Goal: Check status: Check status

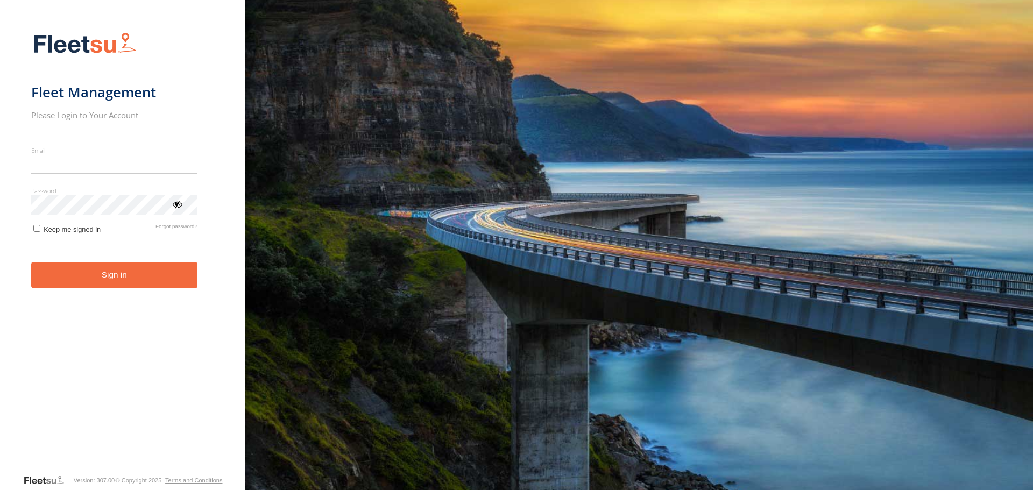
type input "**********"
click at [72, 287] on button "Sign in" at bounding box center [114, 275] width 166 height 26
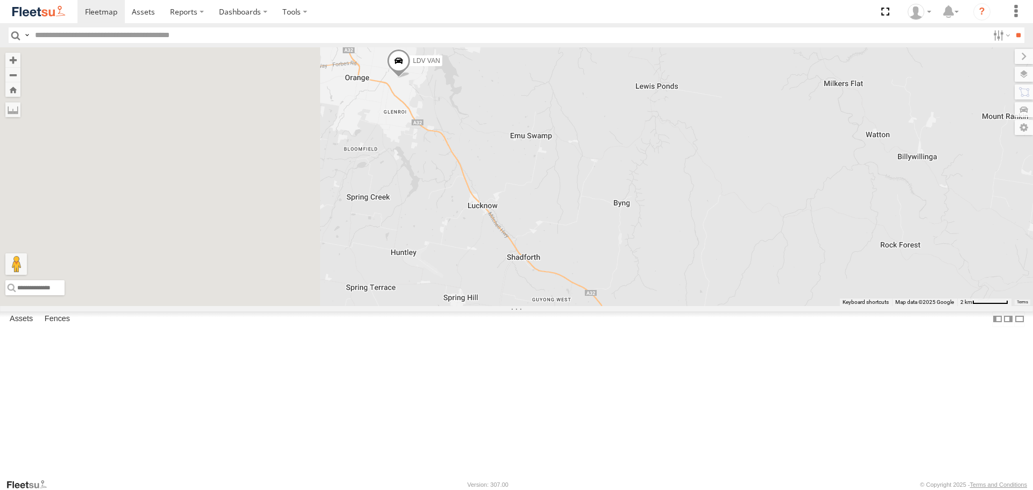
drag, startPoint x: 567, startPoint y: 148, endPoint x: 658, endPoint y: 153, distance: 91.6
click at [658, 153] on div "LDV VAN Ford Transit 2019" at bounding box center [516, 176] width 1033 height 258
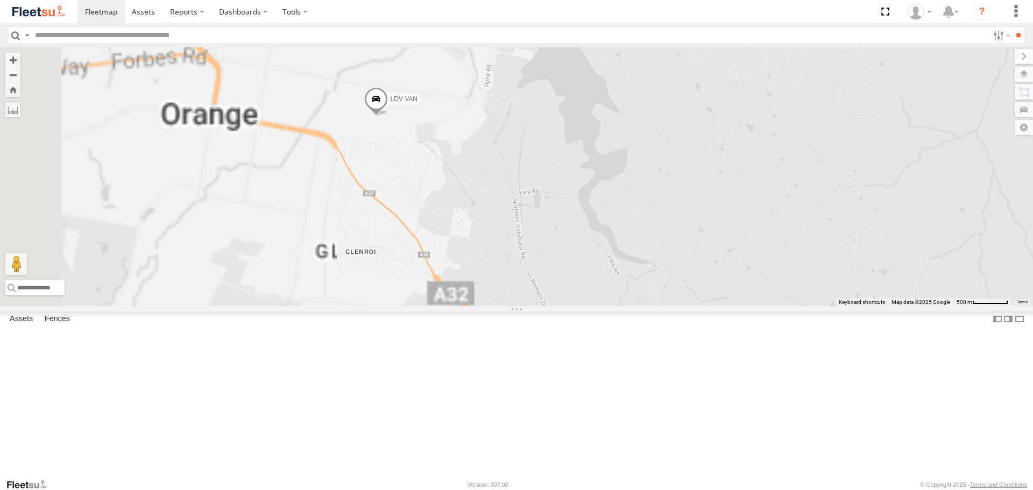
drag, startPoint x: 427, startPoint y: 180, endPoint x: 613, endPoint y: 173, distance: 186.8
click at [613, 173] on div "LDV VAN Ford Transit 2019" at bounding box center [516, 176] width 1033 height 258
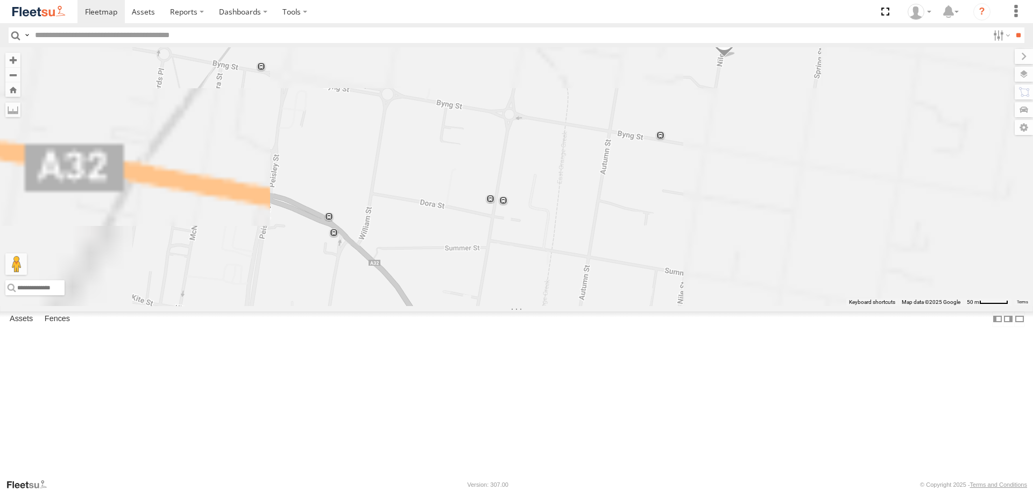
drag, startPoint x: 893, startPoint y: 143, endPoint x: 618, endPoint y: 225, distance: 287.1
click at [618, 225] on div "LDV VAN Ford Transit 2019" at bounding box center [516, 176] width 1033 height 258
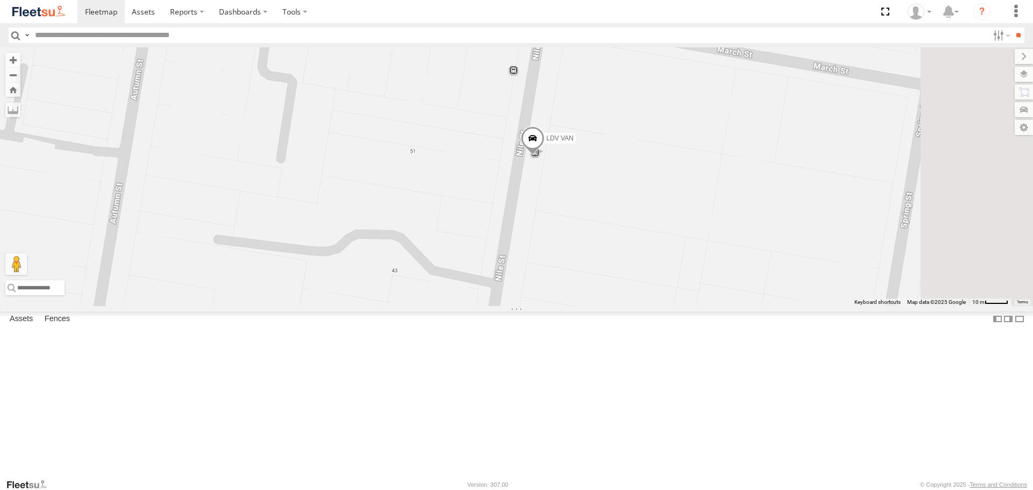
drag, startPoint x: 846, startPoint y: 179, endPoint x: 672, endPoint y: 294, distance: 208.1
click at [672, 294] on div "LDV VAN Ford Transit 2019" at bounding box center [516, 176] width 1033 height 258
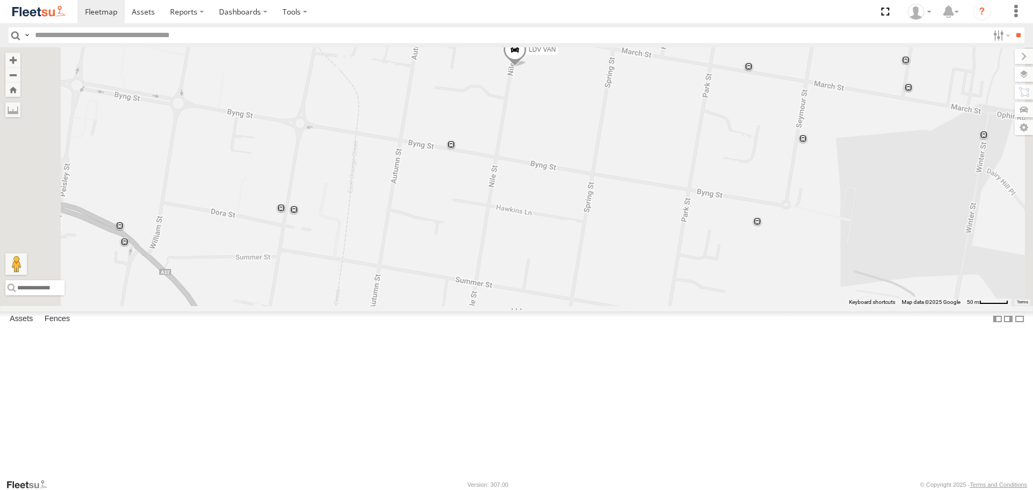
drag, startPoint x: 647, startPoint y: 327, endPoint x: 649, endPoint y: 220, distance: 106.6
click at [653, 247] on div "LDV VAN Ford Transit 2019" at bounding box center [516, 176] width 1033 height 258
